Goal: Use online tool/utility: Utilize a website feature to perform a specific function

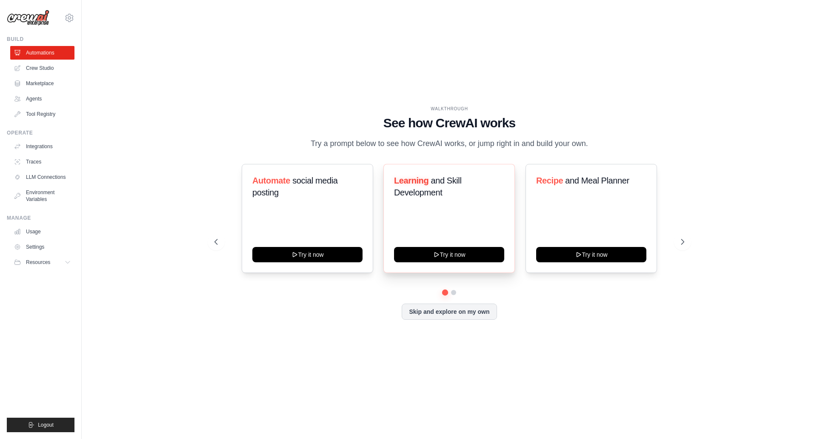
click at [491, 222] on div "Learning and Skill Development Try it now" at bounding box center [448, 218] width 131 height 109
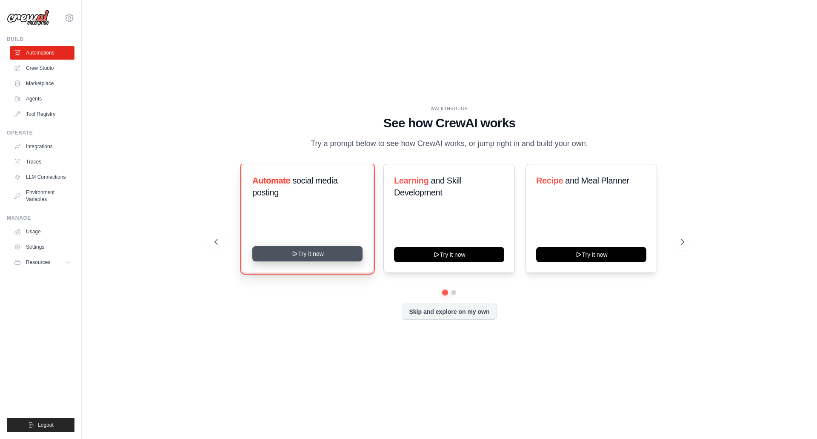
click at [346, 257] on button "Try it now" at bounding box center [307, 253] width 110 height 15
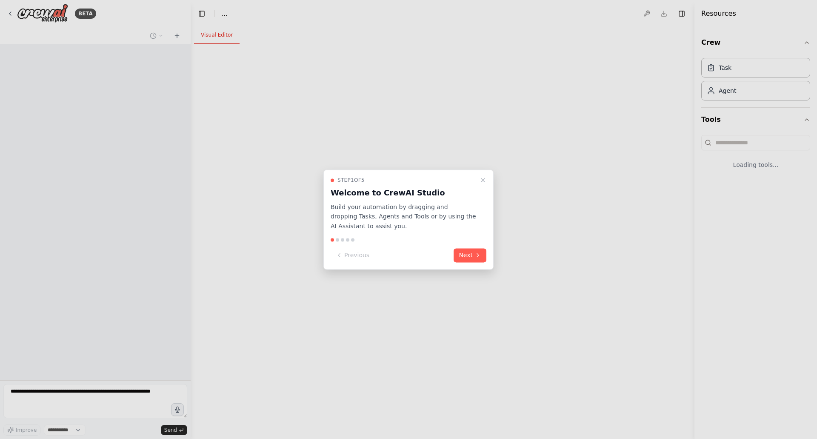
select select "****"
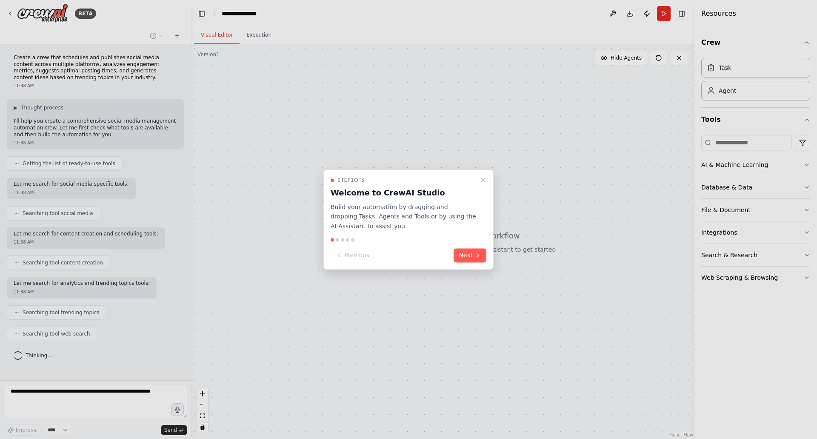
scroll to position [39, 0]
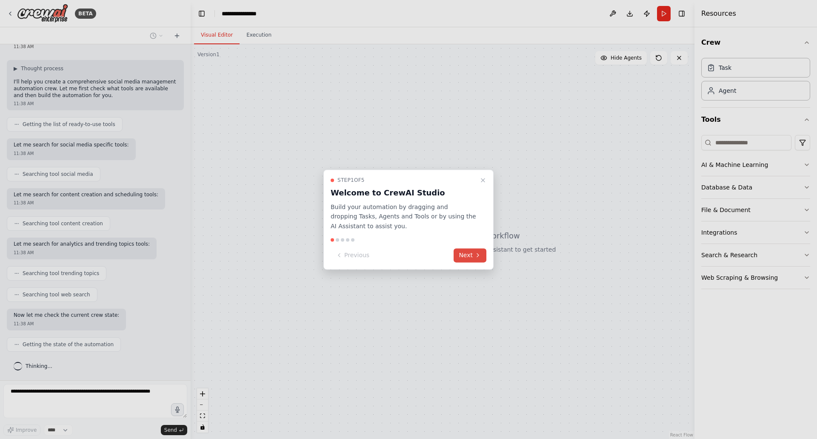
click at [461, 255] on button "Next" at bounding box center [470, 255] width 33 height 14
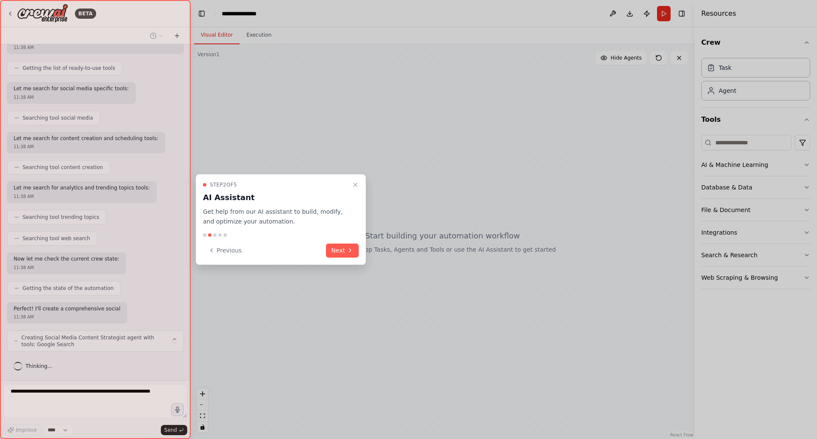
scroll to position [102, 0]
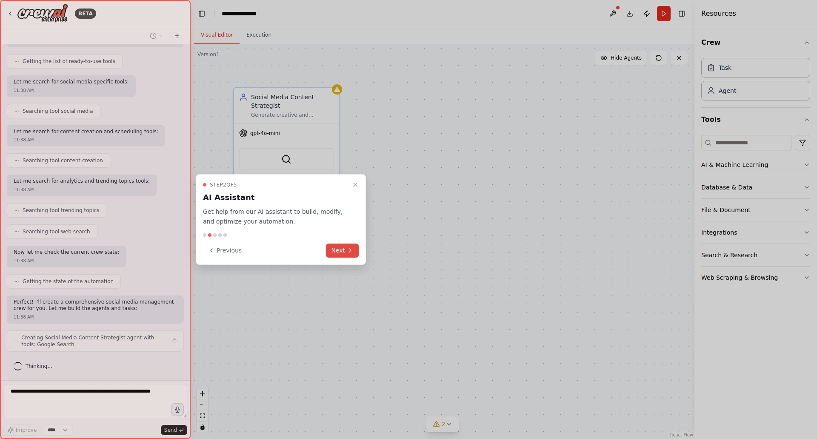
click at [334, 246] on button "Next" at bounding box center [342, 250] width 33 height 14
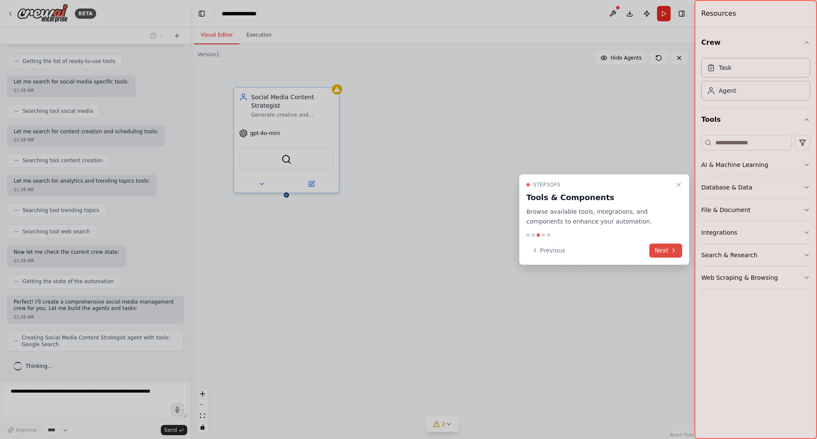
click at [669, 248] on button "Next" at bounding box center [665, 250] width 33 height 14
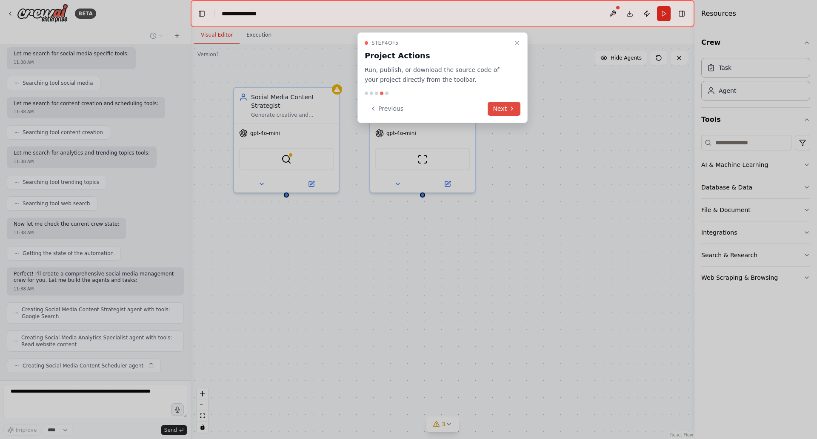
scroll to position [151, 0]
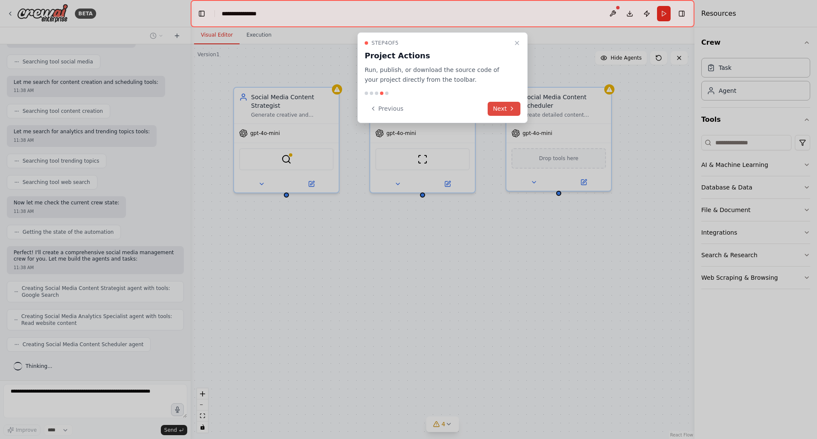
click at [507, 109] on button "Next" at bounding box center [504, 109] width 33 height 14
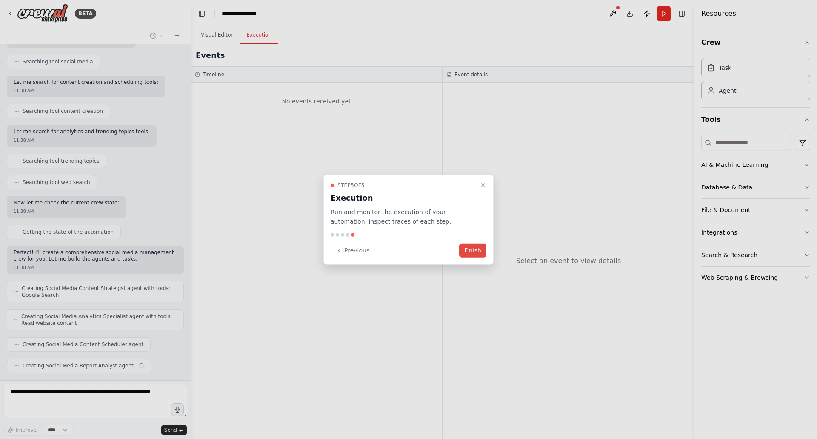
scroll to position [173, 0]
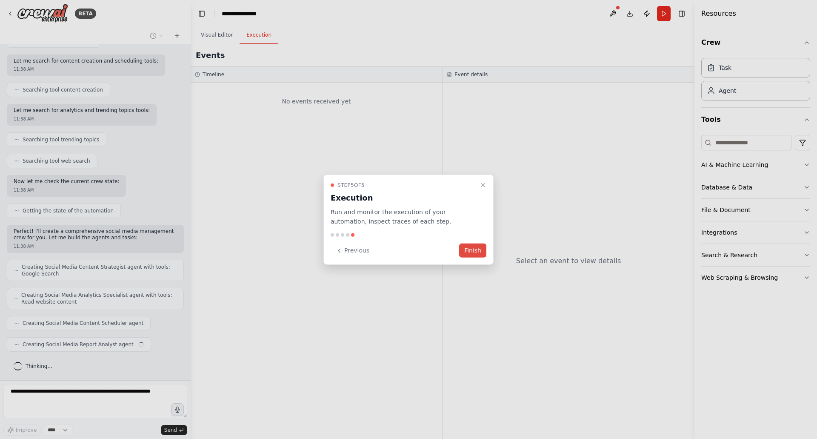
click at [473, 254] on button "Finish" at bounding box center [472, 250] width 27 height 14
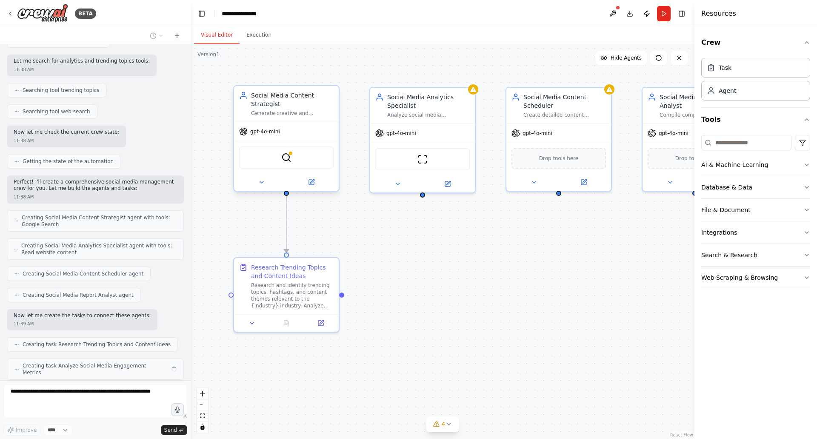
scroll to position [243, 0]
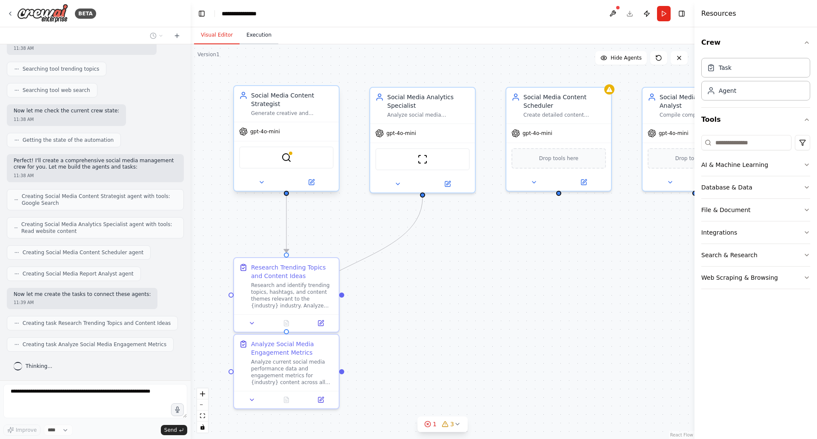
click at [249, 39] on button "Execution" at bounding box center [259, 35] width 39 height 18
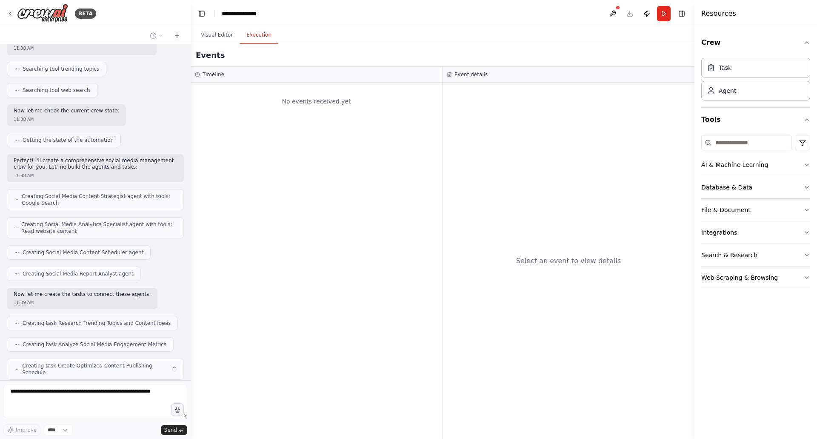
scroll to position [265, 0]
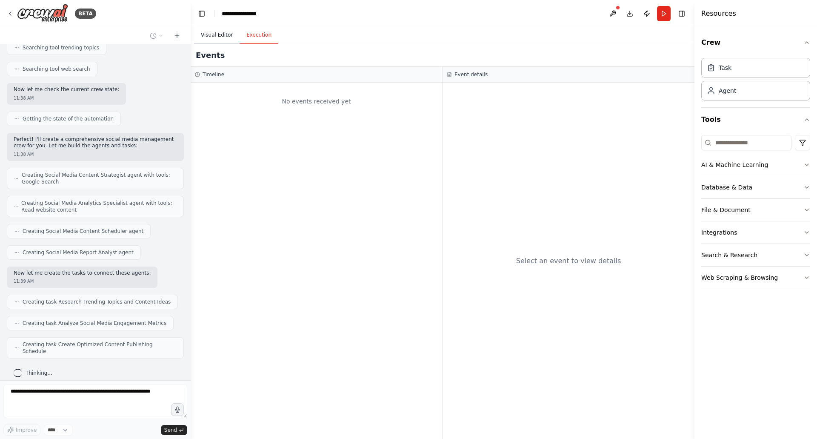
click at [220, 34] on button "Visual Editor" at bounding box center [217, 35] width 46 height 18
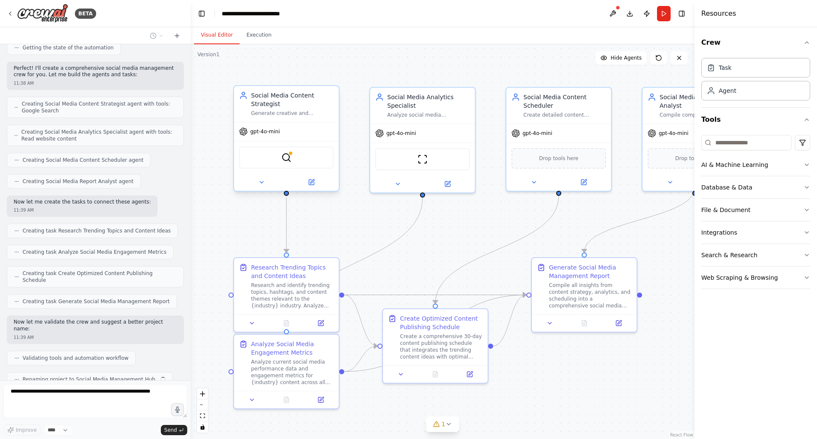
scroll to position [357, 0]
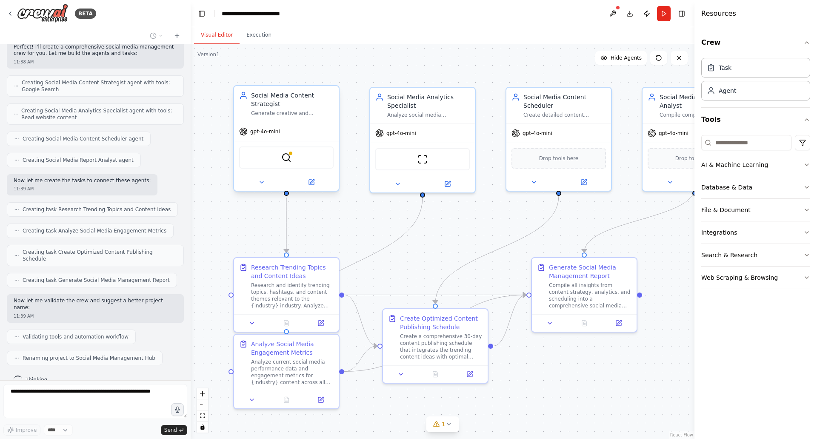
click at [272, 137] on div "gpt-4o-mini" at bounding box center [286, 131] width 105 height 19
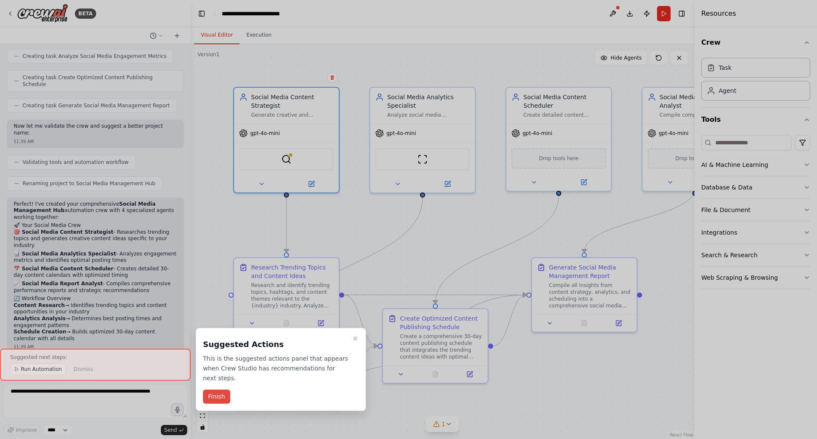
click at [213, 389] on button "Finish" at bounding box center [216, 396] width 27 height 14
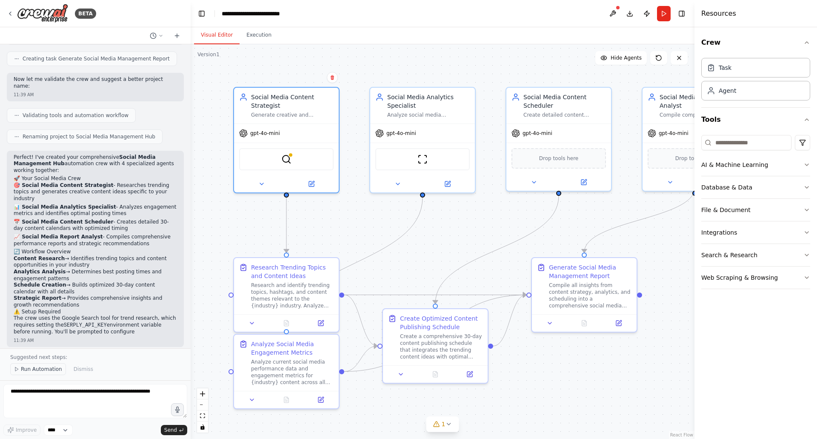
click at [56, 370] on span "Run Automation" at bounding box center [41, 369] width 41 height 7
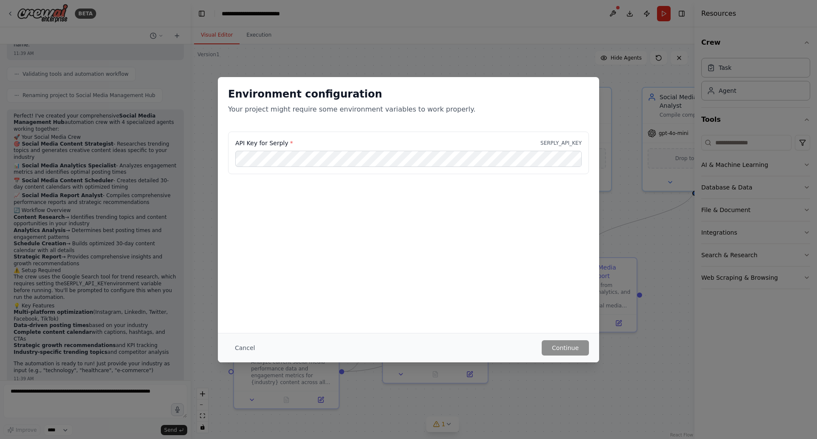
scroll to position [626, 0]
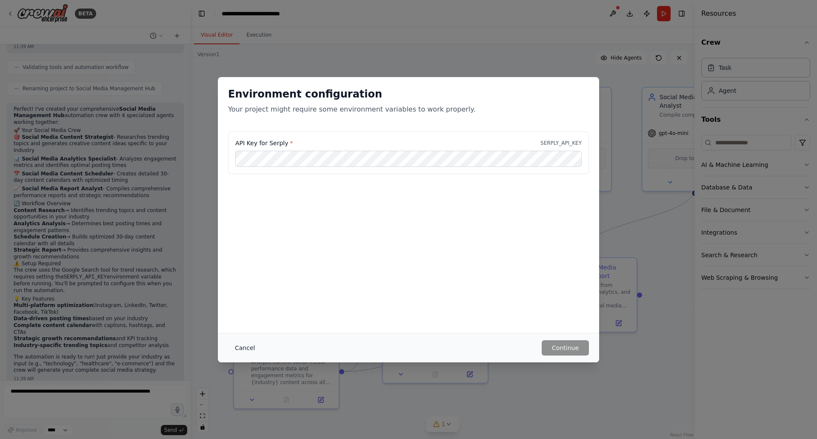
click at [242, 348] on button "Cancel" at bounding box center [245, 347] width 34 height 15
